Goal: Transaction & Acquisition: Purchase product/service

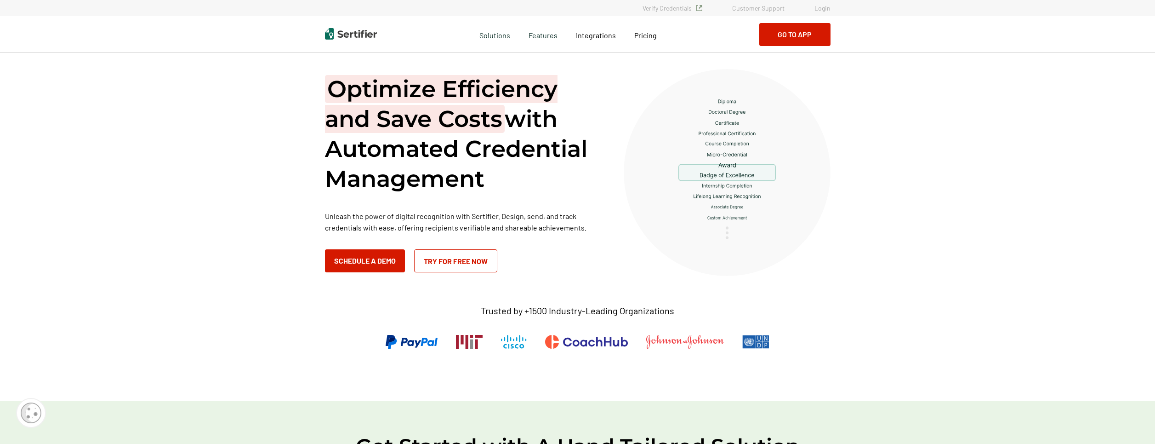
click at [819, 7] on link "Login" at bounding box center [823, 8] width 16 height 8
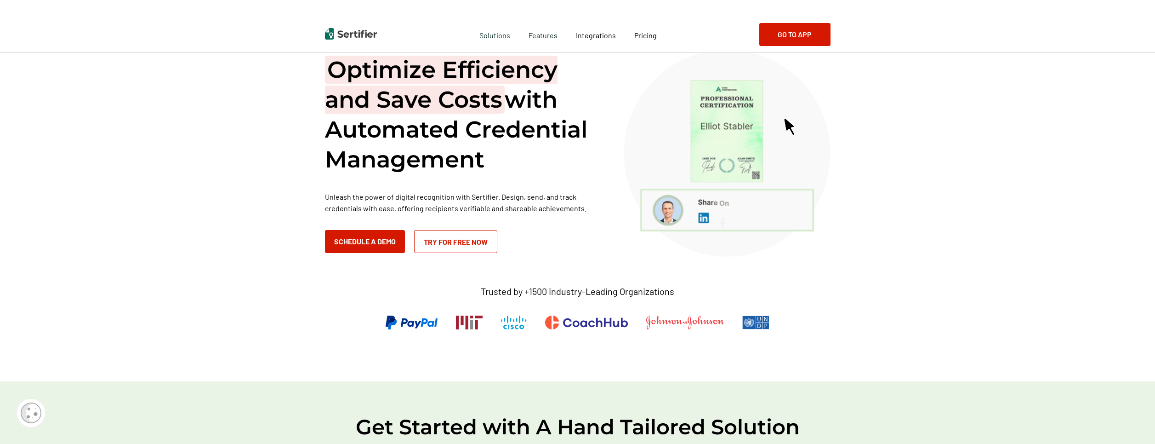
scroll to position [22, 0]
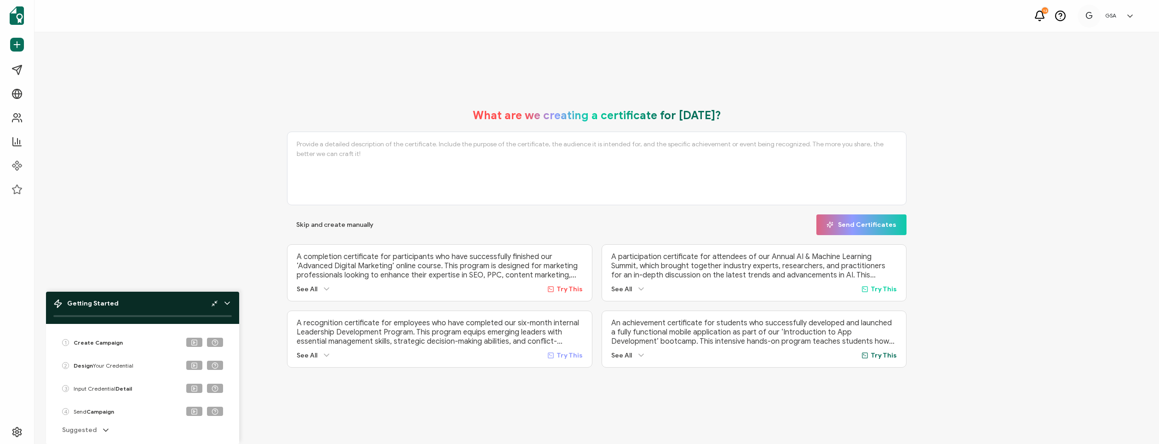
click at [228, 303] on icon at bounding box center [227, 303] width 5 height 2
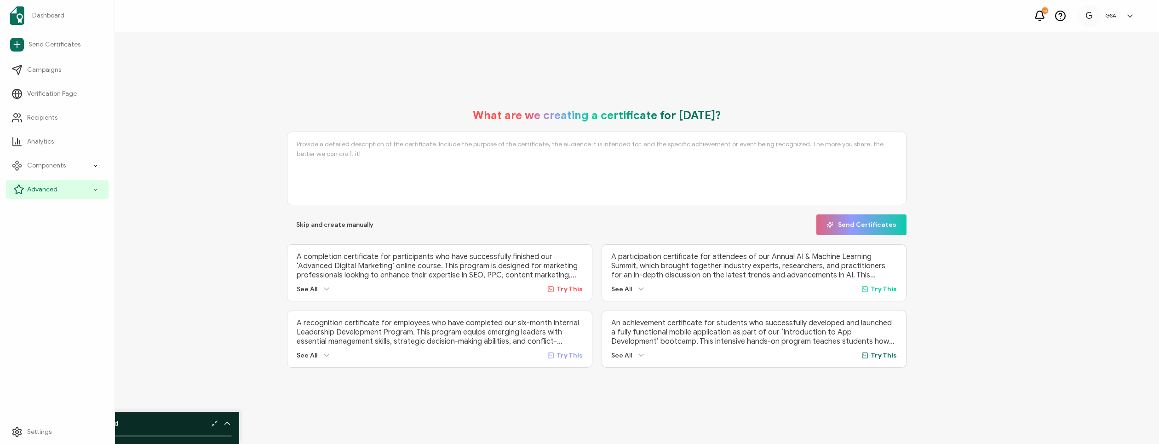
click at [61, 188] on div "Advanced" at bounding box center [57, 189] width 103 height 18
click at [1041, 18] on icon at bounding box center [1039, 14] width 9 height 7
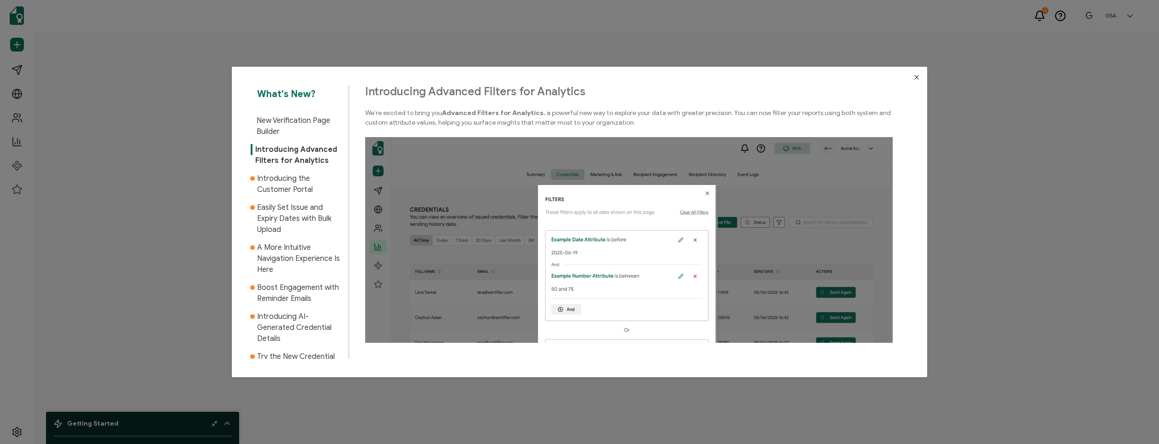
click at [292, 194] on span "Introducing the Customer Portal" at bounding box center [299, 184] width 85 height 22
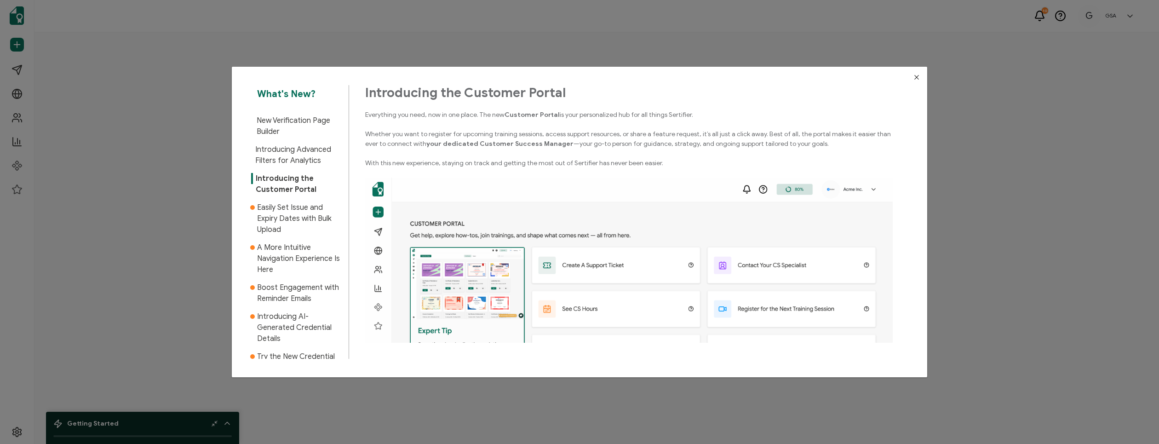
scroll to position [1, 0]
click at [1019, 187] on div "What's New? New Verification Page Builder Introducing Advanced Filters for Anal…" at bounding box center [579, 222] width 1159 height 444
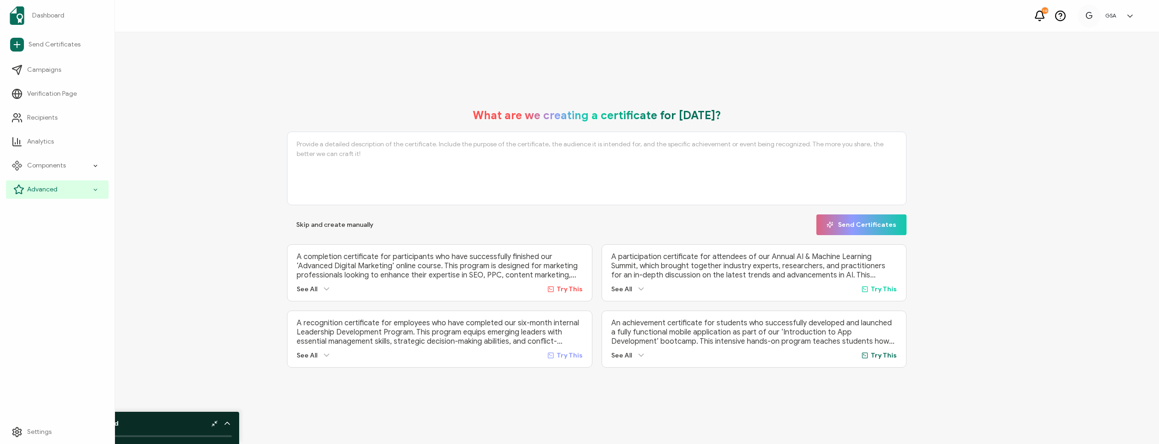
click at [74, 188] on div "Advanced" at bounding box center [57, 189] width 103 height 18
click at [95, 189] on icon at bounding box center [95, 189] width 6 height 11
click at [45, 310] on span "Customer Portal" at bounding box center [57, 308] width 48 height 9
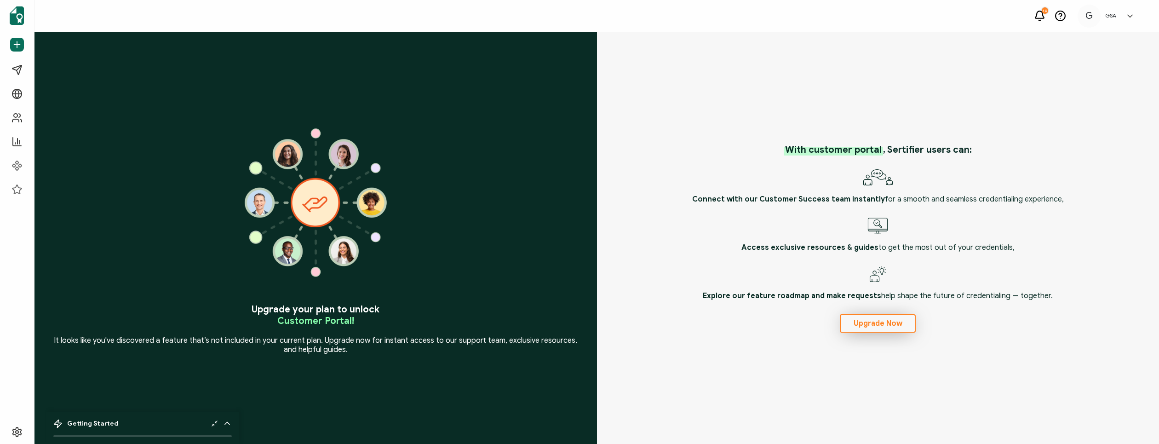
click at [889, 323] on span "Upgrade Now" at bounding box center [877, 323] width 49 height 7
